Goal: Task Accomplishment & Management: Use online tool/utility

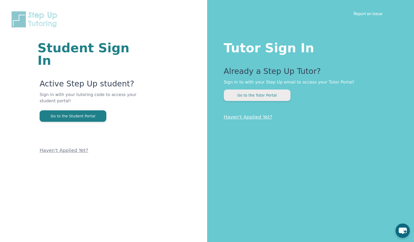
click at [247, 93] on button "Go to the Tutor Portal" at bounding box center [257, 95] width 67 height 11
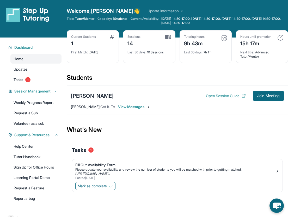
click at [230, 96] on button "Open Session Guide" at bounding box center [226, 95] width 40 height 5
click at [265, 94] on span "Join Meeting" at bounding box center [268, 95] width 22 height 3
click at [271, 95] on span "Join Meeting" at bounding box center [268, 95] width 22 height 3
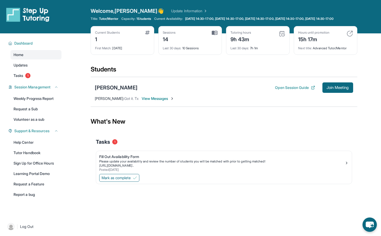
click at [151, 101] on span "View Messages" at bounding box center [158, 98] width 33 height 5
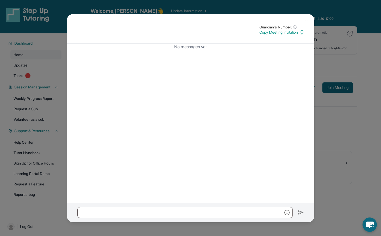
click at [306, 21] on img at bounding box center [306, 22] width 4 height 4
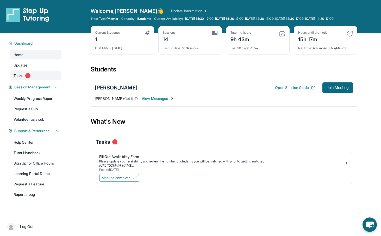
click at [18, 78] on span "Tasks" at bounding box center [19, 75] width 10 height 5
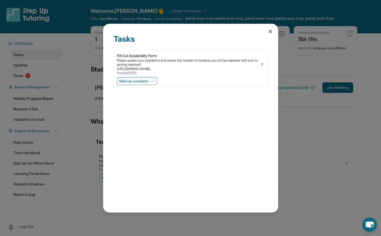
click at [270, 31] on icon at bounding box center [270, 31] width 3 height 3
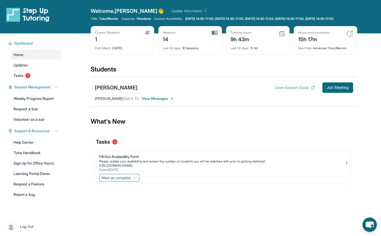
click at [282, 90] on button "Open Session Guide" at bounding box center [295, 87] width 40 height 5
